Goal: Information Seeking & Learning: Learn about a topic

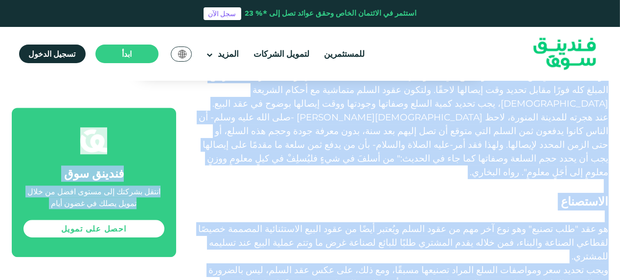
scroll to position [2119, 0]
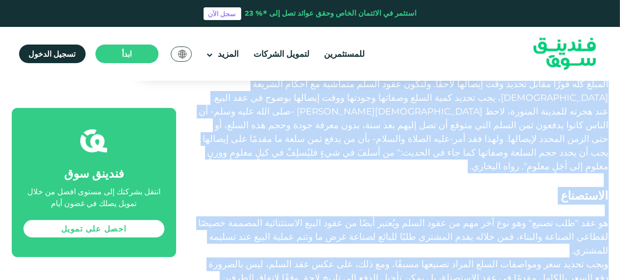
drag, startPoint x: 607, startPoint y: 145, endPoint x: 392, endPoint y: 101, distance: 219.2
copy div "ماهي أبرز الاساليب المتبعة في التمويل الإسلامي؟ فريق تحرير فندينق سوق الكتابة ا…"
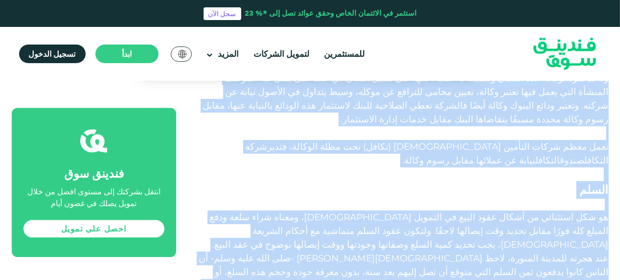
scroll to position [1972, 0]
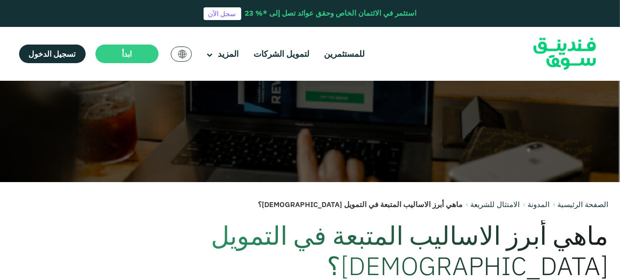
scroll to position [162, 0]
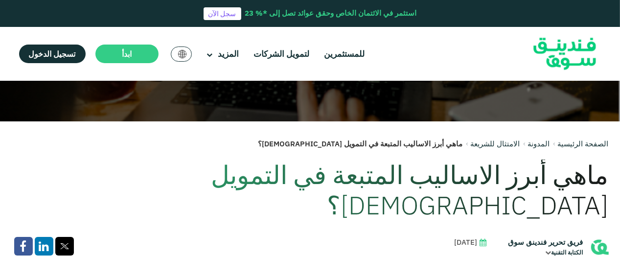
click at [581, 146] on link "الصفحة الرئيسية" at bounding box center [583, 143] width 51 height 9
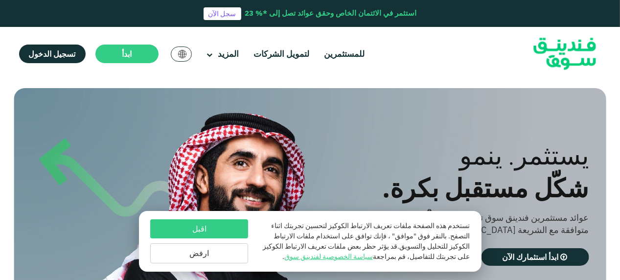
click at [196, 231] on button "اقبل" at bounding box center [199, 228] width 98 height 19
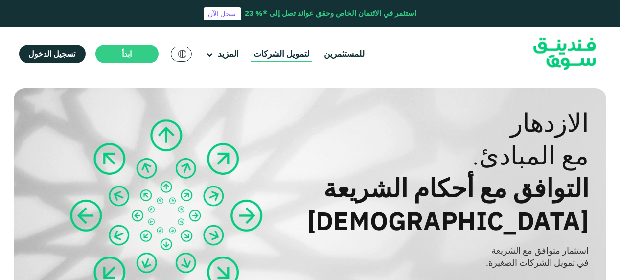
click at [276, 55] on link "لتمويل الشركات" at bounding box center [281, 54] width 61 height 16
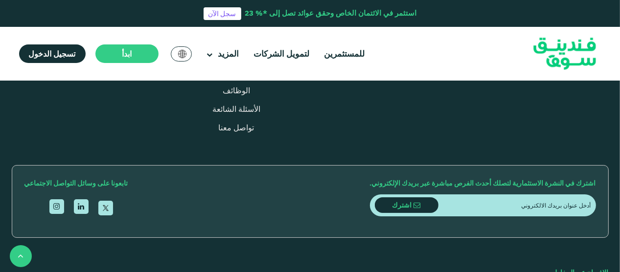
scroll to position [1235, 0]
